Goal: Use online tool/utility: Utilize a website feature to perform a specific function

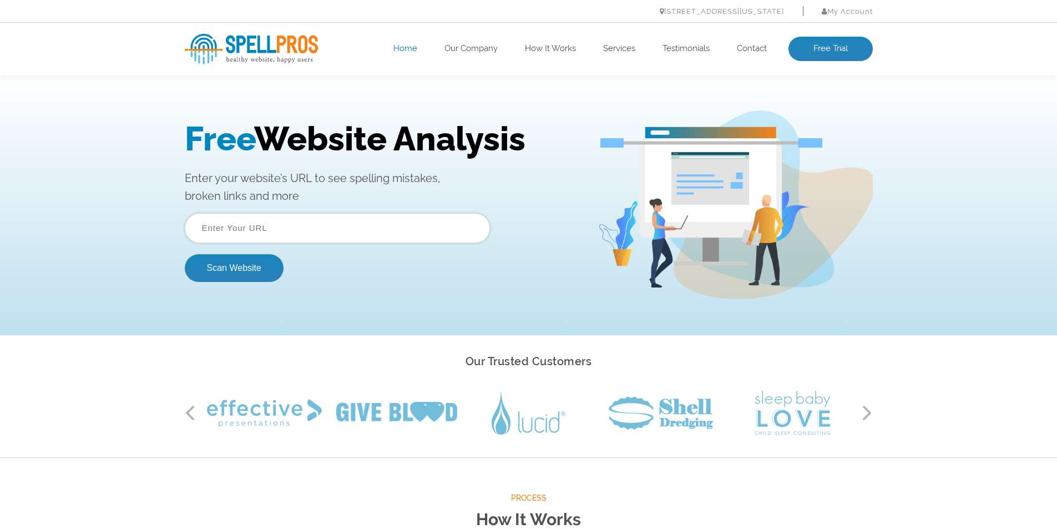
click at [274, 226] on input "text" at bounding box center [337, 228] width 305 height 30
type input "[URL][DOMAIN_NAME]"
click at [251, 265] on button "Scan Website" at bounding box center [234, 268] width 99 height 28
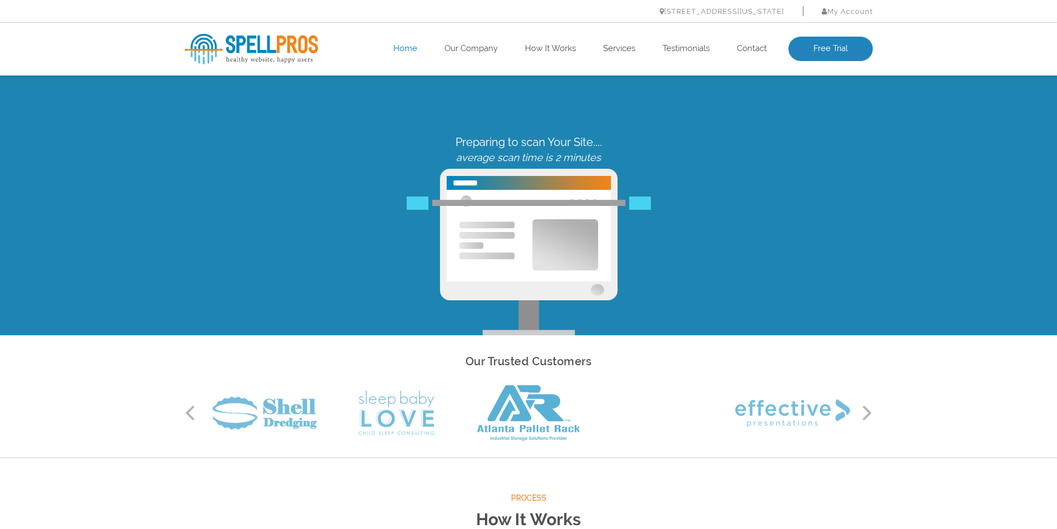
click at [761, 216] on div "Preparing to scan Your Site.... average scan time is 2 minutes" at bounding box center [528, 235] width 705 height 200
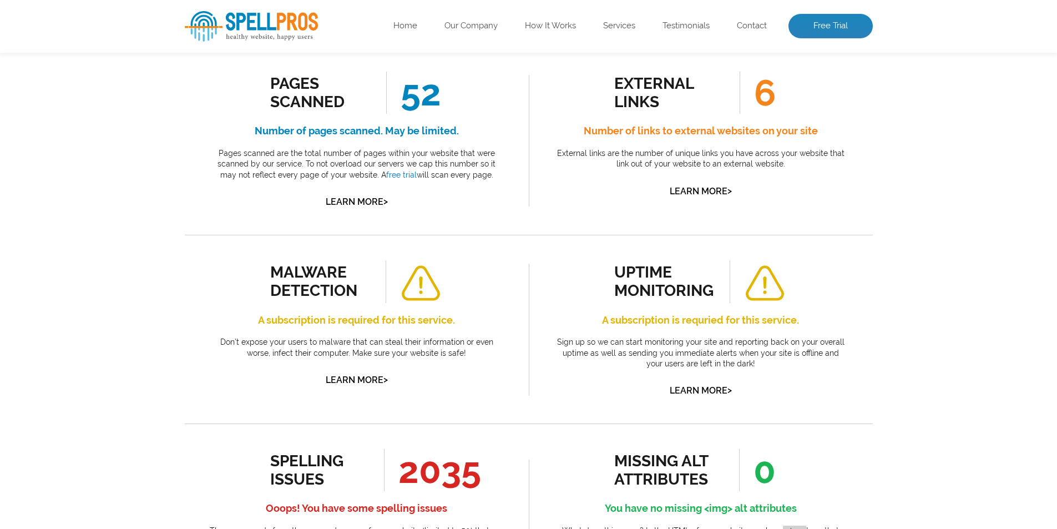
scroll to position [111, 0]
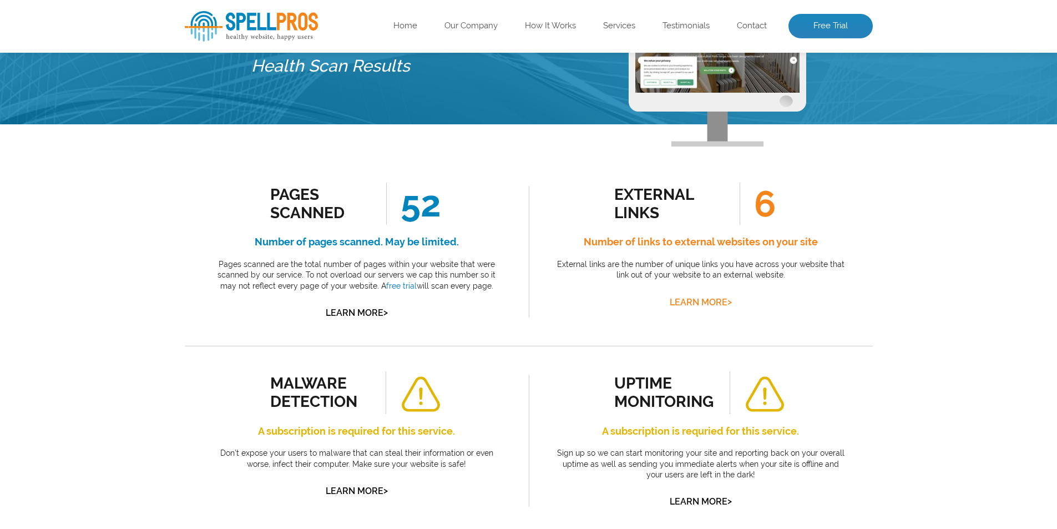
click at [722, 301] on link "Learn More >" at bounding box center [701, 302] width 62 height 11
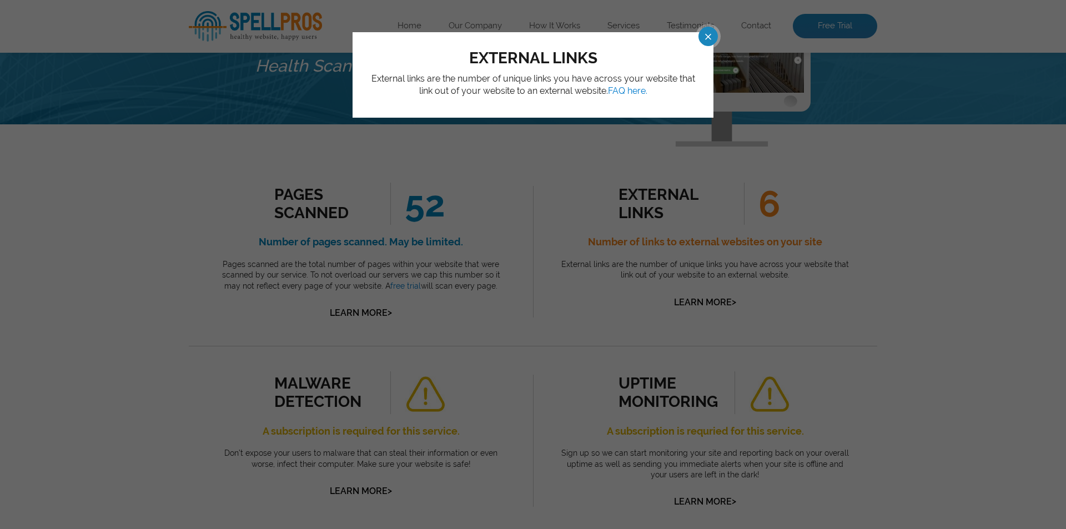
click at [707, 38] on span at bounding box center [697, 36] width 19 height 19
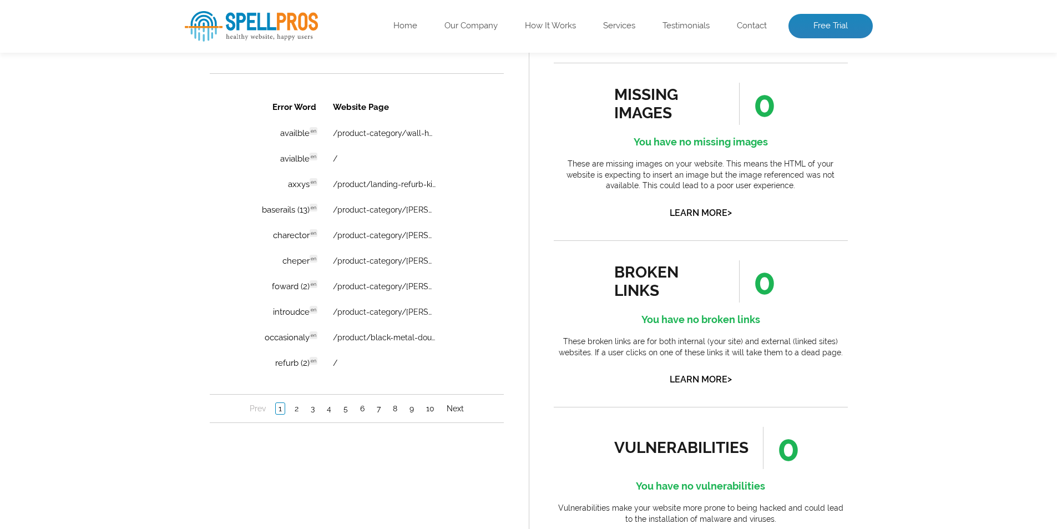
scroll to position [555, 0]
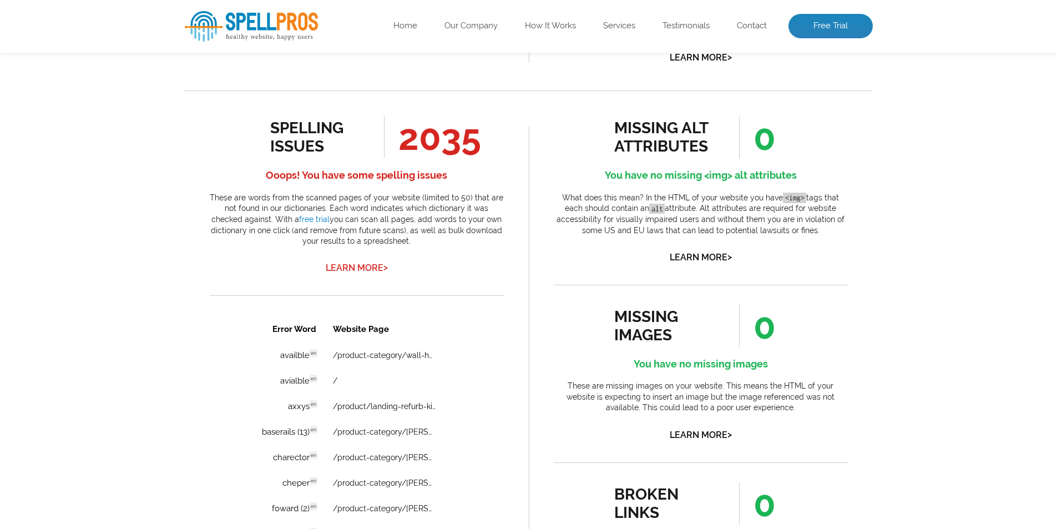
click at [382, 266] on link "Learn More >" at bounding box center [357, 268] width 62 height 11
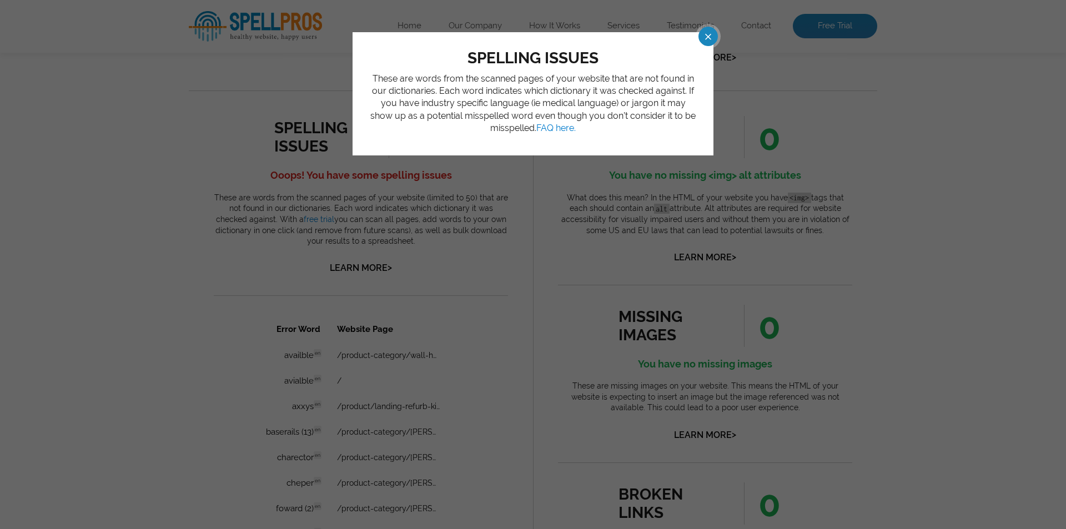
click at [708, 36] on span at bounding box center [697, 36] width 19 height 19
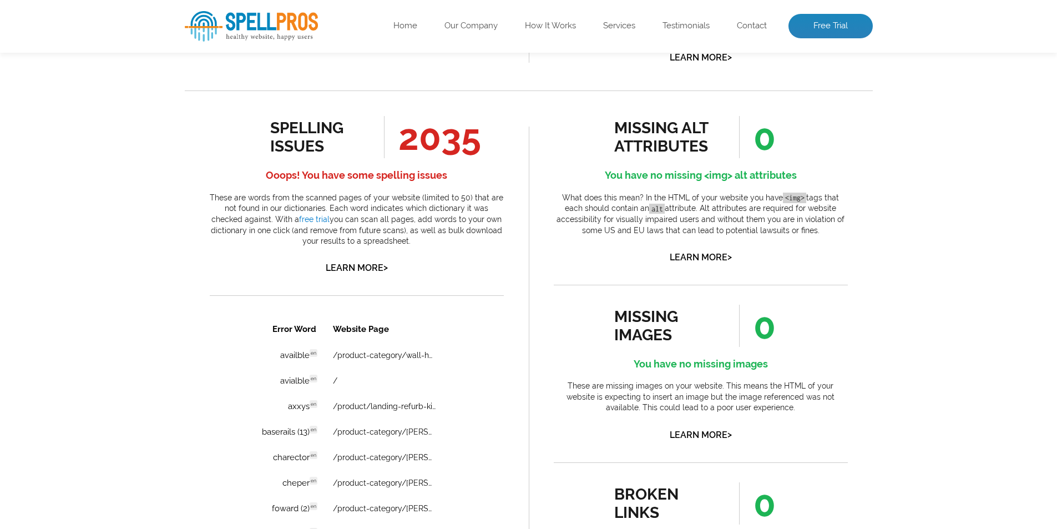
drag, startPoint x: 417, startPoint y: 139, endPoint x: 381, endPoint y: 164, distance: 44.6
click at [417, 139] on span "2035" at bounding box center [432, 137] width 97 height 42
drag, startPoint x: 381, startPoint y: 164, endPoint x: 364, endPoint y: 175, distance: 20.0
click at [381, 167] on div "spelling issues 2035 Ooops! You have some spelling issues These are words from …" at bounding box center [357, 196] width 294 height 160
click at [364, 175] on h4 "Ooops! You have some spelling issues" at bounding box center [357, 175] width 294 height 18
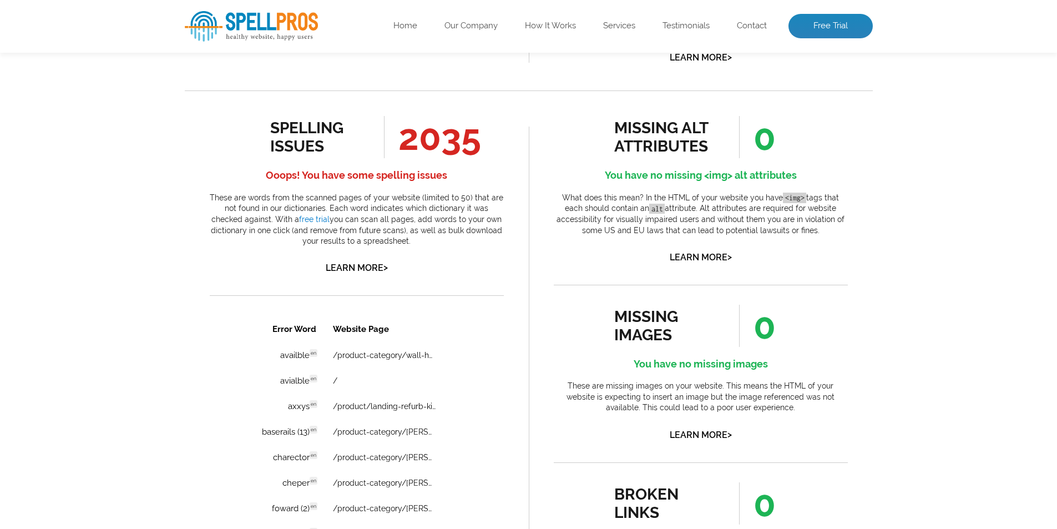
drag, startPoint x: 300, startPoint y: 136, endPoint x: 306, endPoint y: 135, distance: 6.2
click at [301, 135] on div "spelling issues" at bounding box center [320, 137] width 100 height 37
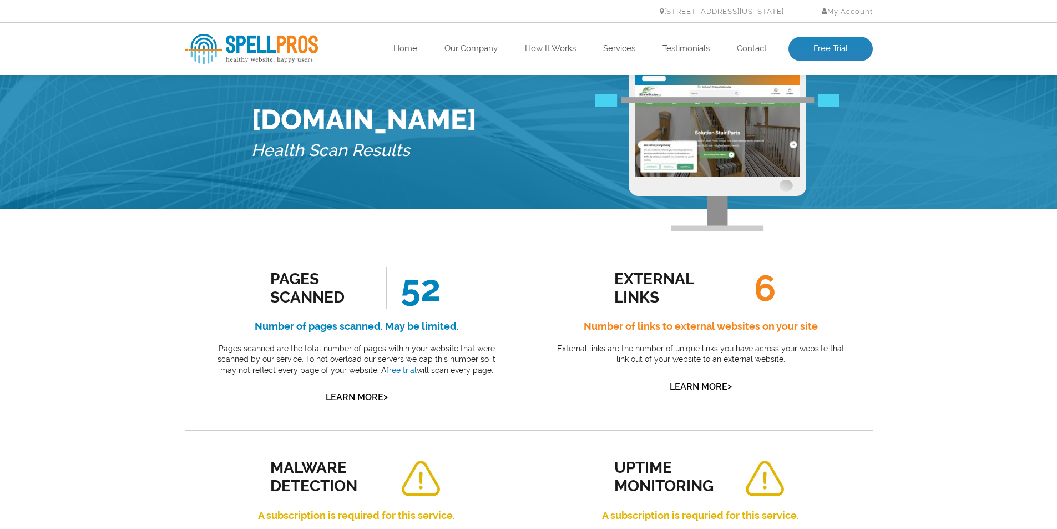
scroll to position [0, 0]
